Goal: Task Accomplishment & Management: Use online tool/utility

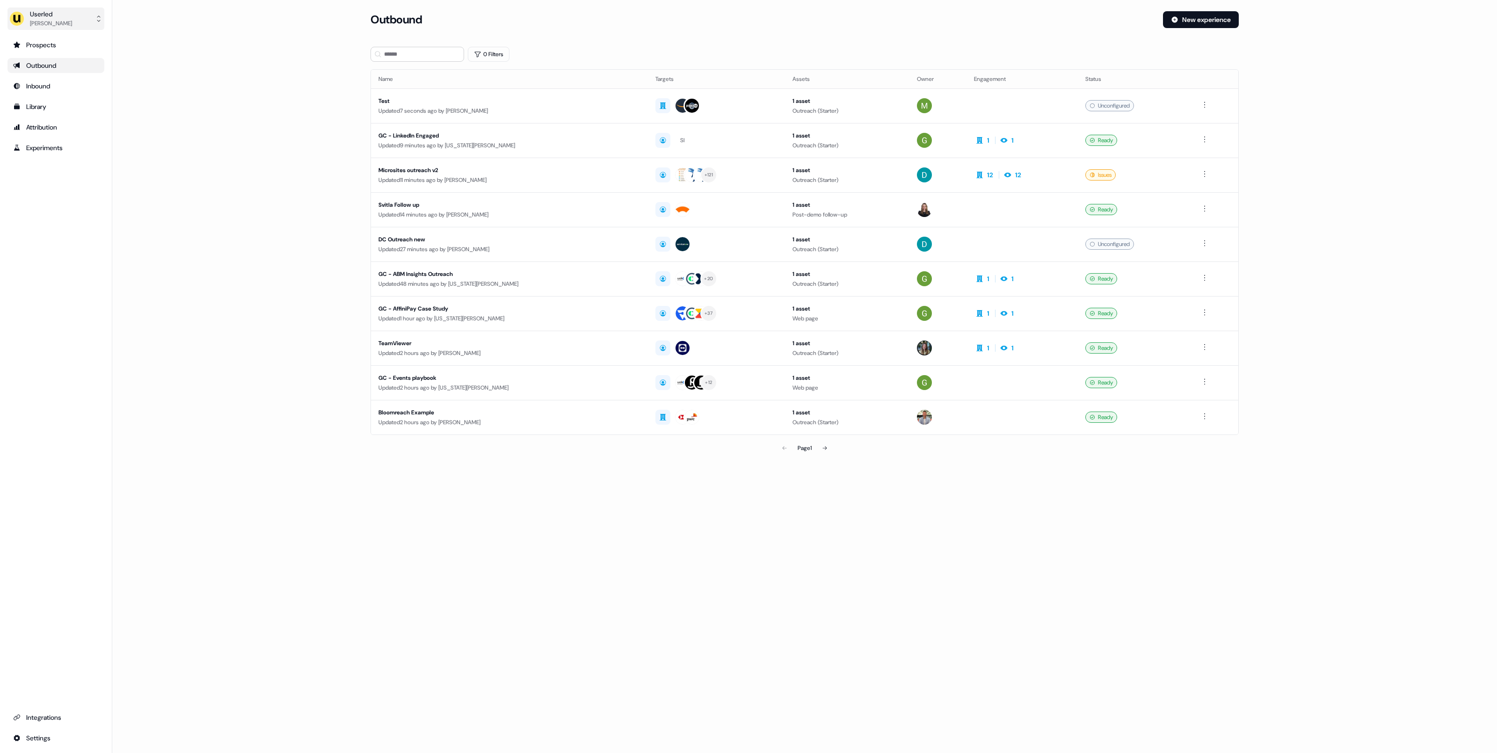
click at [75, 21] on button "Userled [PERSON_NAME]" at bounding box center [55, 18] width 97 height 22
click at [56, 46] on div "Impersonate (Admin)" at bounding box center [55, 44] width 89 height 17
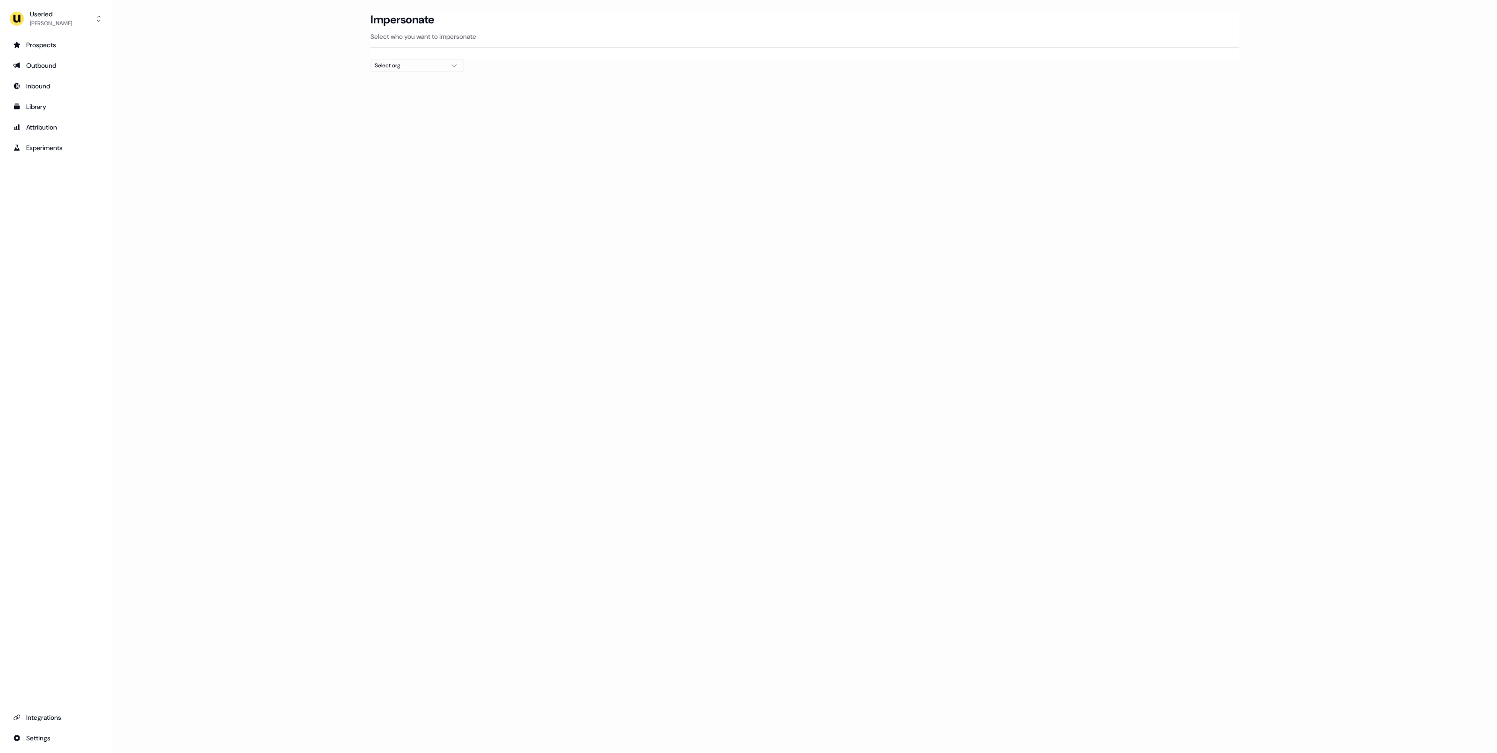
click at [442, 64] on div "Select org" at bounding box center [410, 65] width 70 height 9
click at [404, 117] on div "Elliptic" at bounding box center [417, 114] width 93 height 15
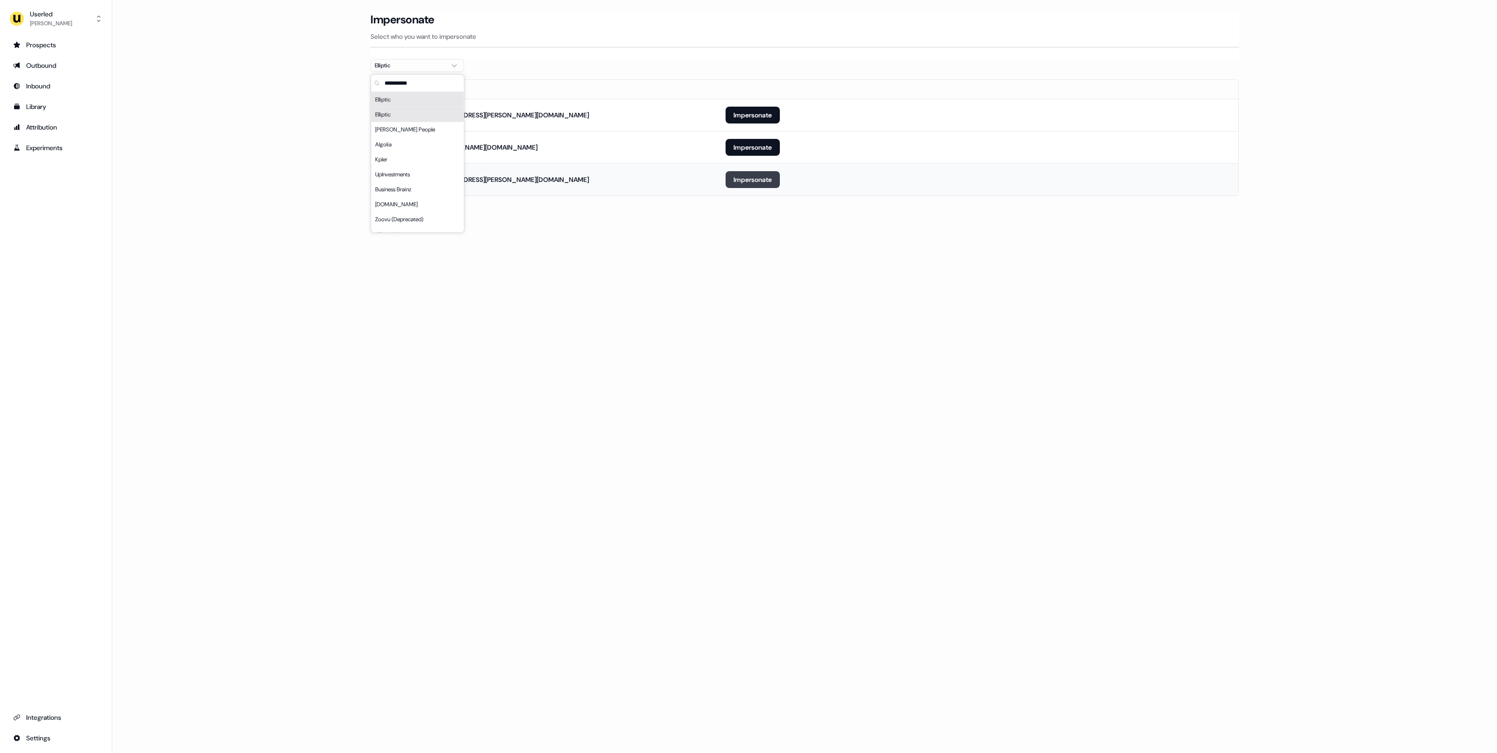
click at [750, 176] on button "Impersonate" at bounding box center [753, 179] width 54 height 17
